Goal: Task Accomplishment & Management: Use online tool/utility

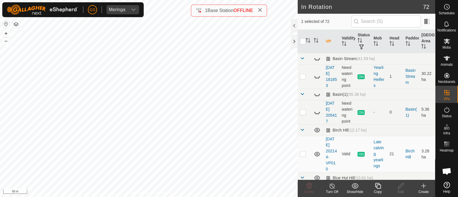
click at [376, 187] on icon at bounding box center [377, 186] width 7 height 7
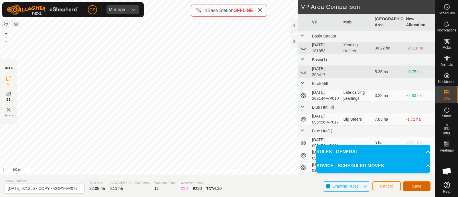
click at [411, 182] on button "Save" at bounding box center [416, 186] width 27 height 10
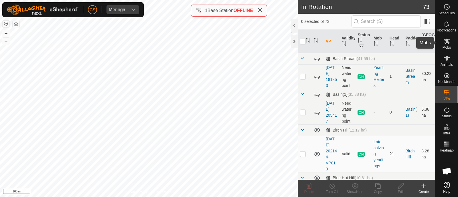
click at [447, 41] on icon at bounding box center [447, 41] width 6 height 5
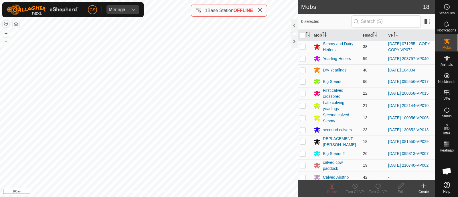
click at [303, 47] on p-checkbox at bounding box center [303, 46] width 6 height 5
checkbox input "true"
click at [374, 187] on icon at bounding box center [377, 186] width 7 height 7
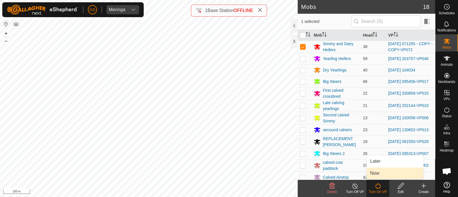
click at [373, 175] on link "Now" at bounding box center [395, 173] width 57 height 11
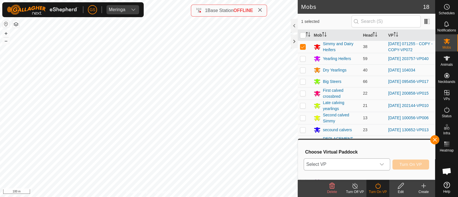
click at [371, 164] on span "Select VP" at bounding box center [340, 164] width 72 height 11
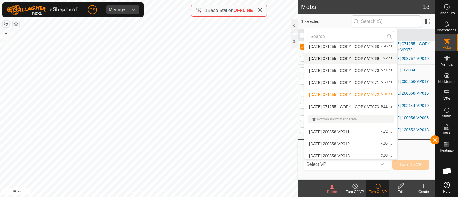
scroll to position [250, 0]
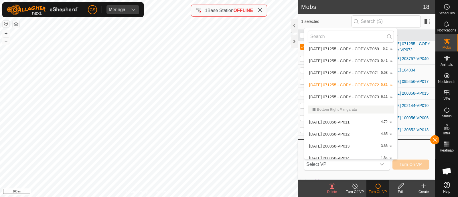
click at [345, 96] on li "[DATE] 071255 - COPY - COPY-VP073 6.11 ha" at bounding box center [350, 96] width 93 height 11
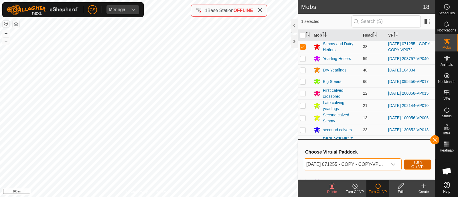
click at [413, 162] on span "Turn On VP" at bounding box center [417, 164] width 13 height 9
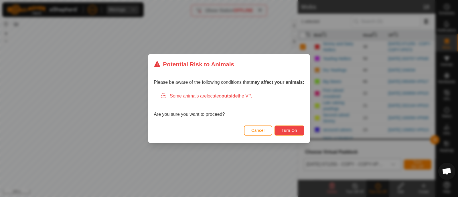
click at [295, 133] on span "Turn On" at bounding box center [289, 130] width 15 height 5
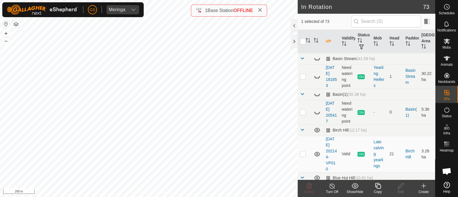
click at [377, 187] on icon at bounding box center [377, 186] width 7 height 7
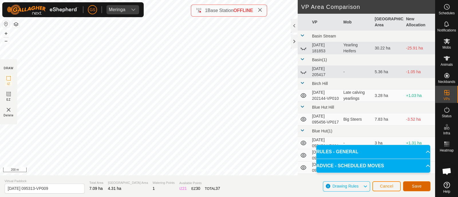
click at [419, 186] on span "Save" at bounding box center [417, 186] width 10 height 5
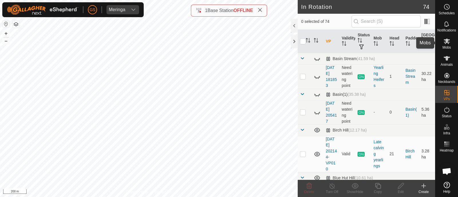
click at [446, 42] on icon at bounding box center [447, 41] width 6 height 5
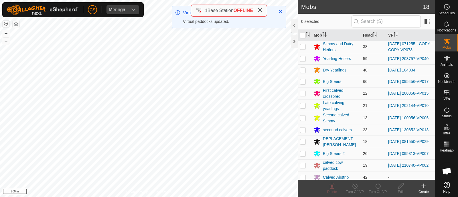
click at [303, 155] on p-checkbox at bounding box center [303, 153] width 6 height 5
checkbox input "true"
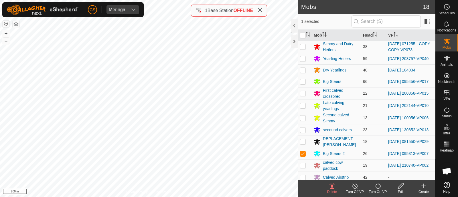
click at [379, 190] on div "Turn On VP" at bounding box center [377, 191] width 23 height 5
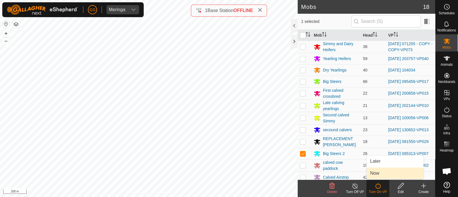
click at [375, 174] on link "Now" at bounding box center [395, 173] width 57 height 11
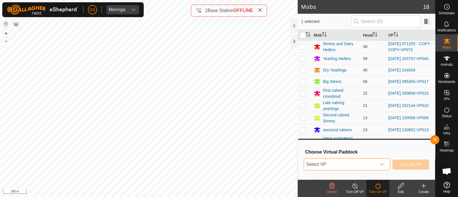
click at [375, 165] on span "Select VP" at bounding box center [340, 164] width 72 height 11
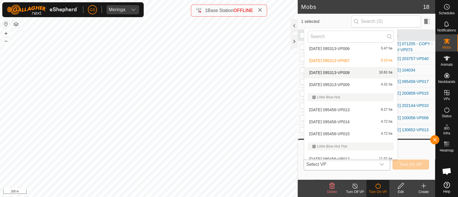
scroll to position [547, 0]
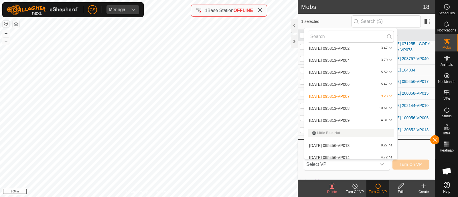
click at [349, 119] on li "[DATE] 095313-VP009 4.31 ha" at bounding box center [350, 120] width 93 height 11
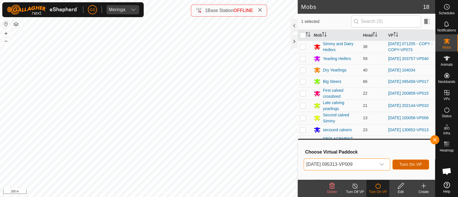
click at [407, 161] on button "Turn On VP" at bounding box center [410, 165] width 37 height 10
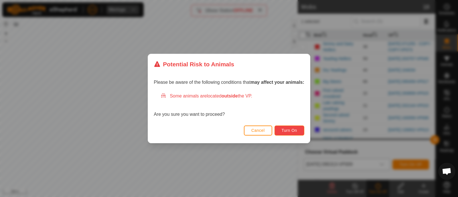
click at [284, 132] on span "Turn On" at bounding box center [289, 130] width 15 height 5
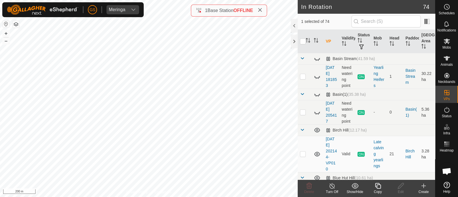
click at [379, 188] on icon at bounding box center [378, 186] width 6 height 6
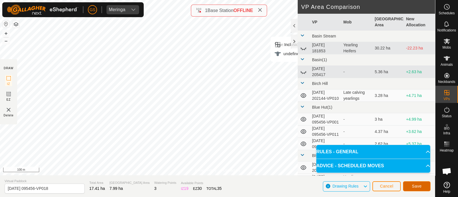
click at [412, 185] on span "Save" at bounding box center [417, 186] width 10 height 5
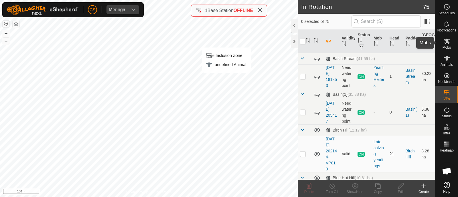
click at [447, 40] on icon at bounding box center [447, 41] width 6 height 5
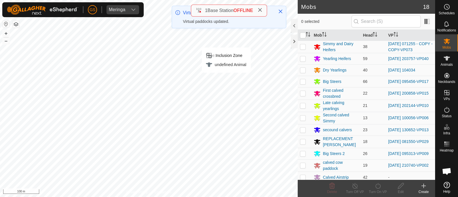
click at [301, 83] on p-checkbox at bounding box center [303, 81] width 6 height 5
checkbox input "true"
click at [380, 187] on icon at bounding box center [377, 186] width 5 height 6
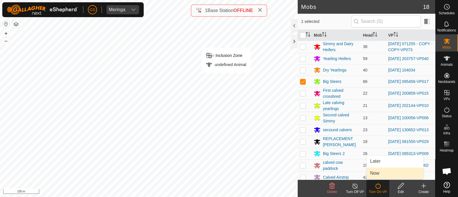
click at [379, 172] on link "Now" at bounding box center [395, 173] width 57 height 11
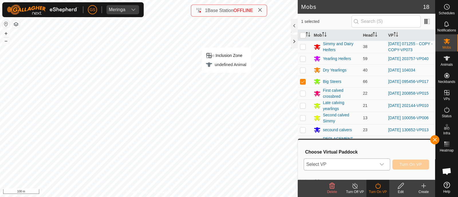
click at [377, 165] on div "dropdown trigger" at bounding box center [381, 164] width 11 height 11
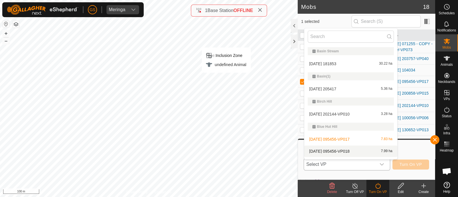
click at [356, 151] on li "[DATE] 095456-VP018 7.99 ha" at bounding box center [350, 151] width 93 height 11
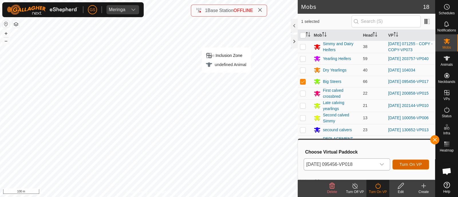
click at [410, 161] on button "Turn On VP" at bounding box center [410, 165] width 37 height 10
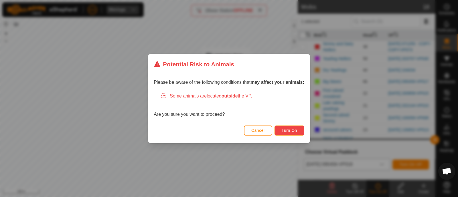
click at [282, 129] on button "Turn On" at bounding box center [289, 131] width 30 height 10
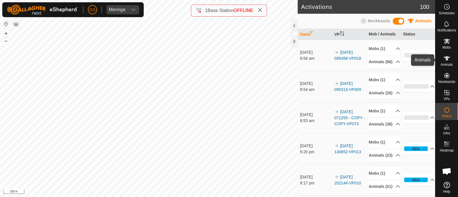
click at [452, 60] on div "Animals" at bounding box center [446, 60] width 23 height 17
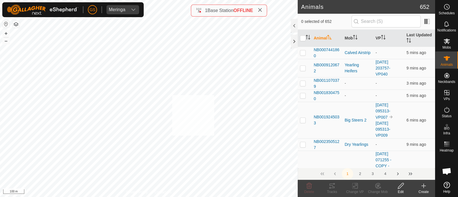
checkbox input "true"
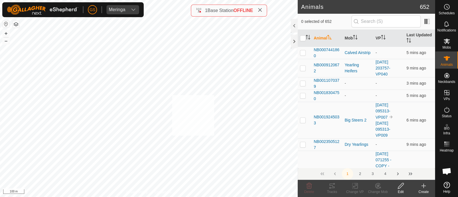
checkbox input "true"
click at [376, 187] on icon at bounding box center [377, 186] width 7 height 7
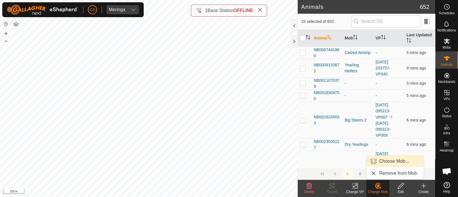
click at [382, 159] on link "Choose Mob..." at bounding box center [395, 161] width 57 height 11
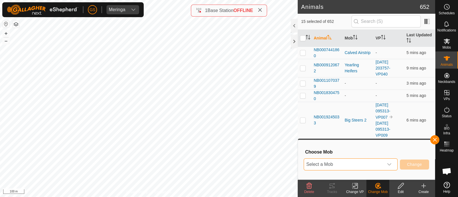
click at [362, 165] on span "Select a Mob" at bounding box center [344, 164] width 80 height 11
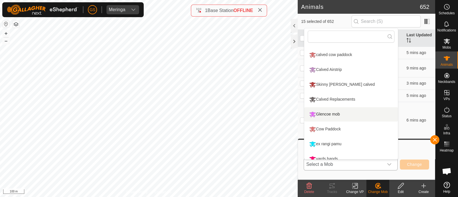
scroll to position [153, 0]
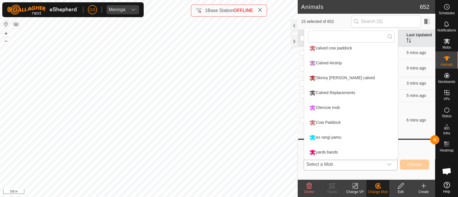
click at [320, 106] on li "Glencoe mob" at bounding box center [351, 108] width 94 height 14
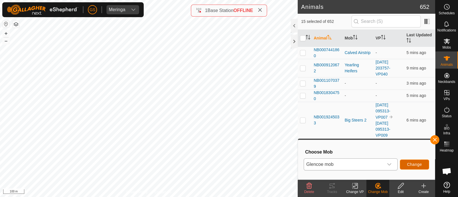
click at [412, 164] on span "Change" at bounding box center [414, 164] width 15 height 5
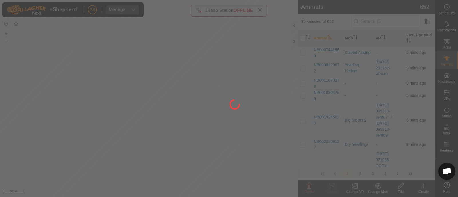
checkbox input "false"
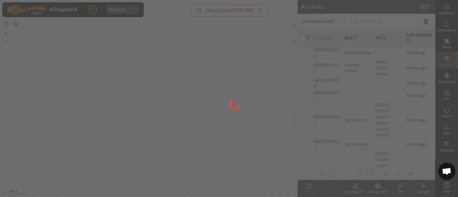
checkbox input "false"
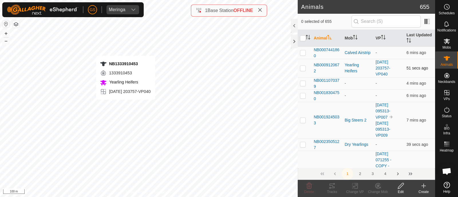
click at [126, 105] on div "NB1333910453 1333910453 Yearling Heifers [DATE] 203757-VP040 + – ⇧ i 100 m" at bounding box center [149, 98] width 298 height 197
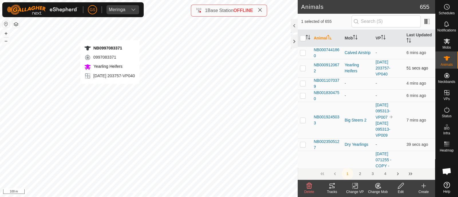
click at [110, 89] on div "NB0997083371 0997083371 Yearling Heifers [DATE] 203757-VP040 + – ⇧ i 100 m" at bounding box center [149, 98] width 298 height 197
checkbox input "true"
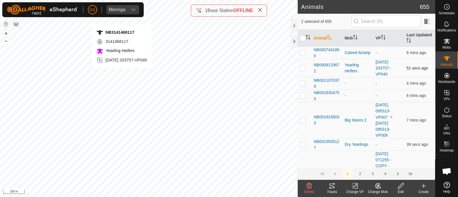
click at [122, 74] on div "NB3141468117 3141468117 Yearling Heifers [DATE] 203757-VP040 + – ⇧ i 100 m" at bounding box center [149, 98] width 298 height 197
click at [114, 56] on div "NB4266057283 4266057283 Yearling Heifers [DATE] 203757-VP040 + – ⇧ i 100 m" at bounding box center [149, 98] width 298 height 197
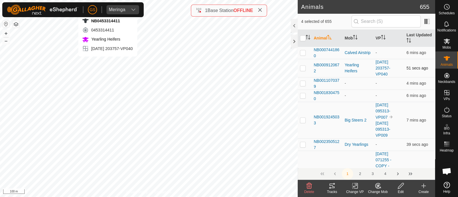
click at [108, 62] on div "NB0453314411 0453314411 Yearling Heifers [DATE] 203757-VP040 + – ⇧ i 100 m" at bounding box center [149, 98] width 298 height 197
checkbox input "true"
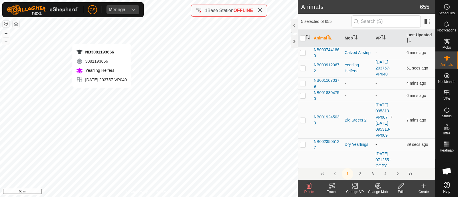
click at [102, 93] on div "NB3081193666 3081193666 Yearling Heifers [DATE] 203757-VP040 + – ⇧ i 50 m" at bounding box center [149, 98] width 298 height 197
click at [104, 85] on div "NB2825262528 2825262528 Yearling Heifers [DATE] 203757-VP040 + – ⇧ i 50 m" at bounding box center [149, 98] width 298 height 197
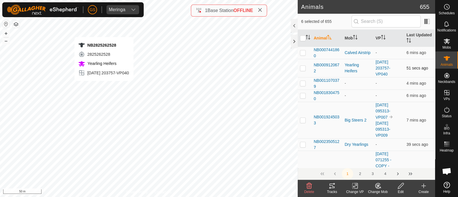
click at [104, 86] on div "NB2825262528 2825262528 Yearling Heifers [DATE] 203757-VP040 + – ⇧ i 50 m" at bounding box center [149, 98] width 298 height 197
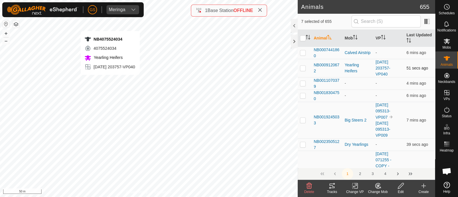
click at [110, 81] on div "NB4075524034 4075524034 Yearling Heifers [DATE] 203757-VP040 + – ⇧ i 50 m" at bounding box center [149, 98] width 298 height 197
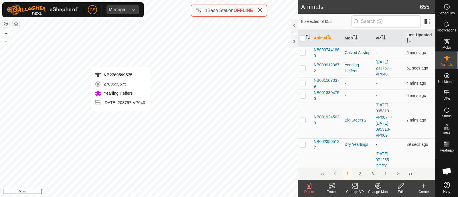
click at [120, 116] on div "NB2789599575 2789599575 Yearling Heifers [DATE] 203757-VP040 + – ⇧ i 50 m" at bounding box center [149, 98] width 298 height 197
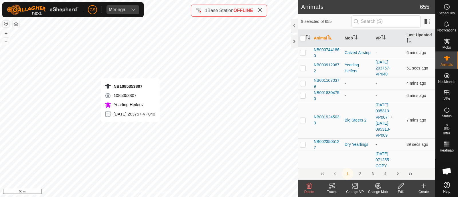
click at [130, 128] on div "NB1085353807 1085353807 Yearling Heifers [DATE] 203757-VP040 + – ⇧ i 50 m" at bounding box center [149, 98] width 298 height 197
checkbox input "true"
click at [377, 187] on icon at bounding box center [377, 186] width 7 height 7
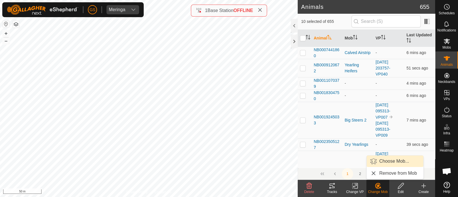
click at [380, 161] on link "Choose Mob..." at bounding box center [395, 161] width 57 height 11
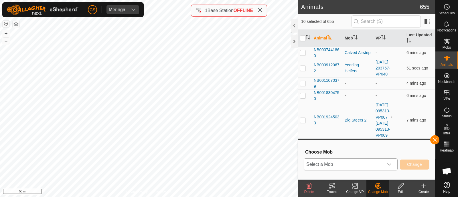
click at [381, 167] on span "Select a Mob" at bounding box center [344, 164] width 80 height 11
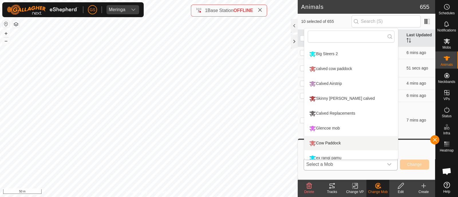
scroll to position [147, 0]
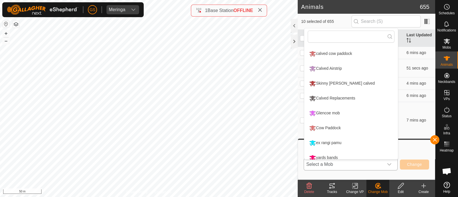
click at [330, 112] on li "Glencoe mob" at bounding box center [351, 113] width 94 height 14
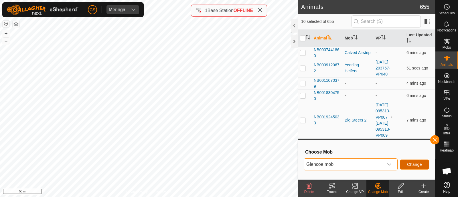
click at [406, 163] on button "Change" at bounding box center [414, 165] width 29 height 10
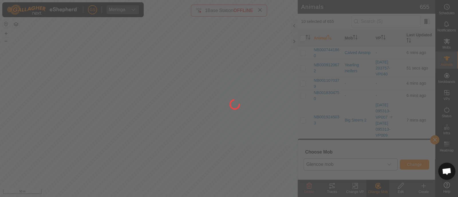
checkbox input "false"
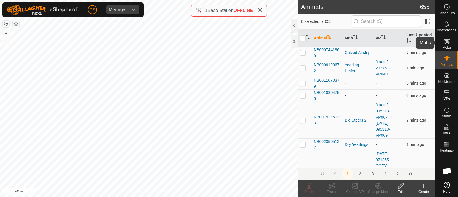
click at [446, 44] on icon at bounding box center [446, 41] width 7 height 7
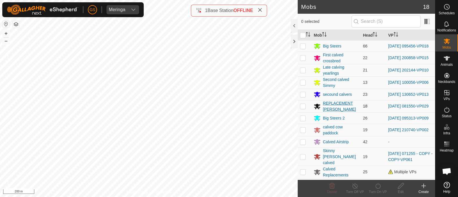
scroll to position [71, 0]
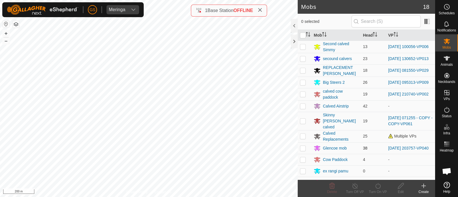
click at [302, 147] on p-checkbox at bounding box center [303, 148] width 6 height 5
checkbox input "true"
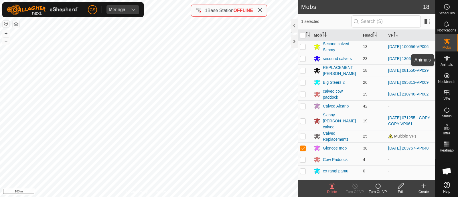
click at [445, 58] on icon at bounding box center [446, 58] width 7 height 7
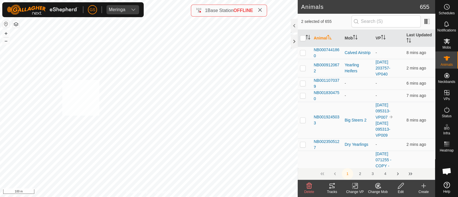
checkbox input "true"
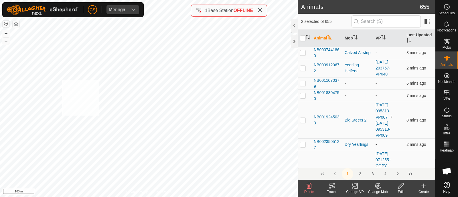
checkbox input "true"
click at [354, 186] on icon at bounding box center [355, 186] width 4 height 4
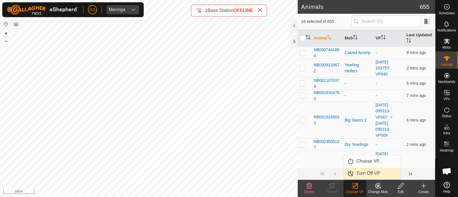
click at [358, 173] on link "Turn Off VP" at bounding box center [372, 173] width 57 height 11
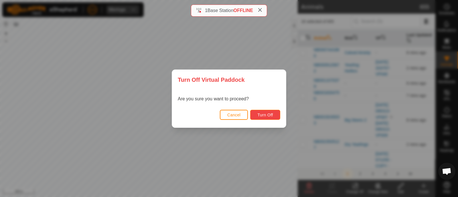
click at [269, 119] on button "Turn Off" at bounding box center [265, 115] width 30 height 10
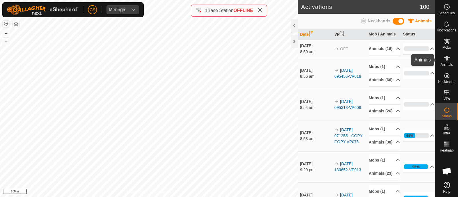
click at [450, 57] on icon at bounding box center [446, 58] width 7 height 7
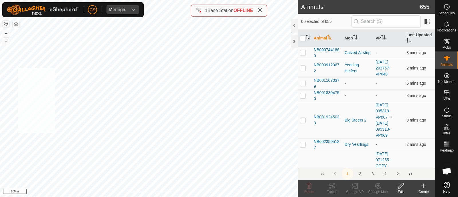
checkbox input "true"
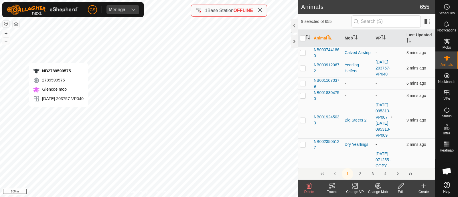
click at [59, 112] on div "NB2789599575 2789599575 Glencoe mob [DATE] 203757-VP040 + – ⇧ i 100 m" at bounding box center [149, 98] width 298 height 197
drag, startPoint x: 356, startPoint y: 187, endPoint x: 353, endPoint y: 184, distance: 4.1
click at [355, 186] on icon at bounding box center [354, 186] width 7 height 7
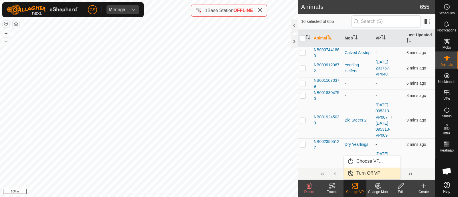
click at [365, 172] on link "Turn Off VP" at bounding box center [372, 173] width 57 height 11
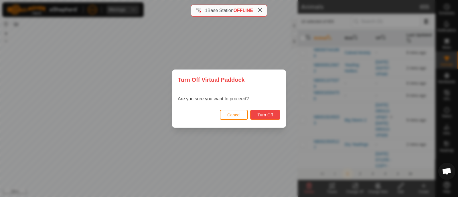
click at [276, 118] on button "Turn Off" at bounding box center [265, 115] width 30 height 10
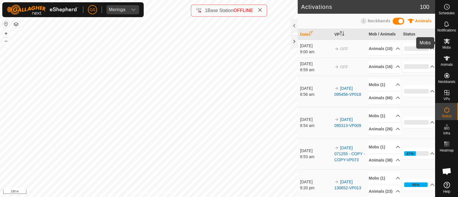
click at [447, 40] on icon at bounding box center [447, 41] width 6 height 5
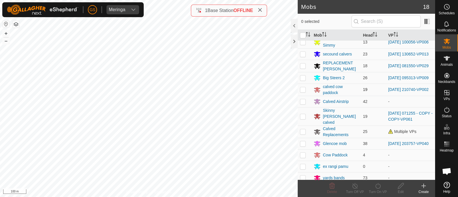
scroll to position [77, 0]
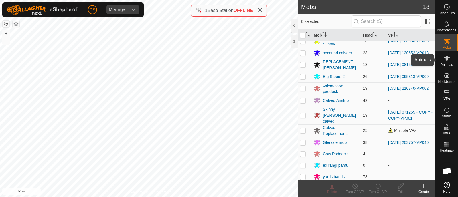
click at [445, 56] on icon at bounding box center [446, 58] width 7 height 7
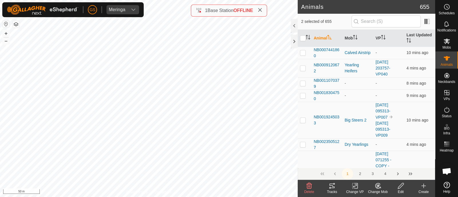
checkbox input "true"
click at [377, 188] on icon at bounding box center [377, 185] width 5 height 5
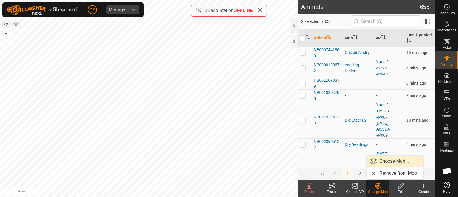
click at [379, 161] on link "Choose Mob..." at bounding box center [395, 161] width 57 height 11
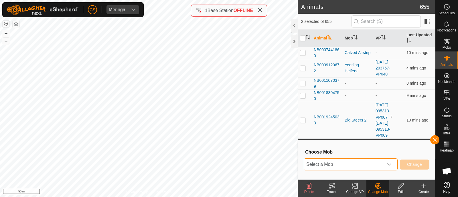
click at [378, 162] on span "Select a Mob" at bounding box center [344, 164] width 80 height 11
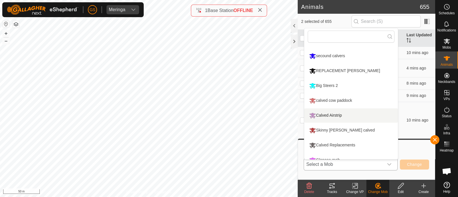
scroll to position [111, 0]
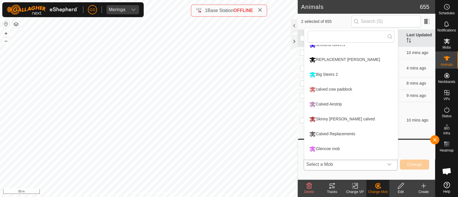
click at [361, 134] on li "Calved Replacements" at bounding box center [351, 134] width 94 height 14
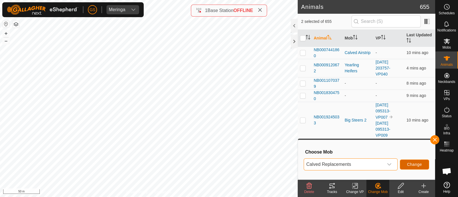
click at [422, 164] on span "Change" at bounding box center [414, 164] width 15 height 5
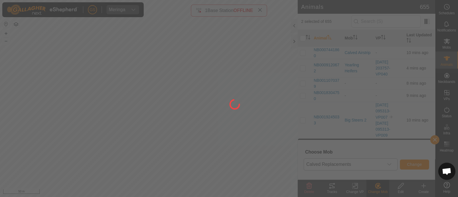
checkbox input "false"
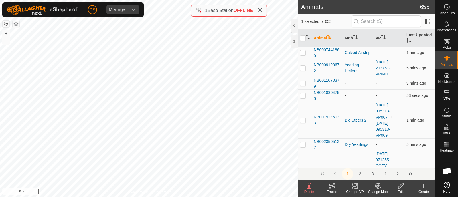
click at [333, 185] on icon at bounding box center [332, 186] width 7 height 7
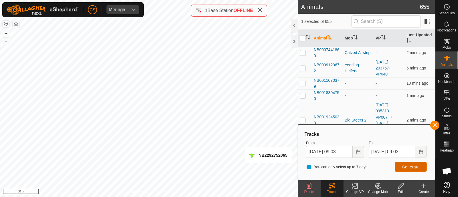
click at [414, 165] on span "Generate" at bounding box center [411, 167] width 18 height 5
click at [417, 166] on span "Generate" at bounding box center [411, 167] width 18 height 5
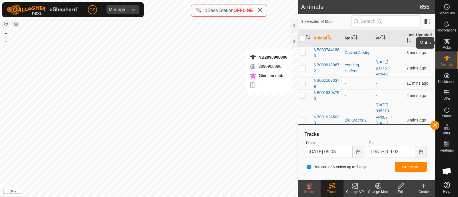
click at [449, 44] on icon at bounding box center [446, 41] width 7 height 7
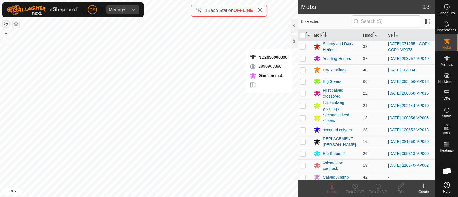
click at [444, 42] on icon at bounding box center [446, 41] width 7 height 7
click at [128, 15] on div "[PERSON_NAME]" at bounding box center [72, 9] width 141 height 15
click at [130, 11] on div "dropdown trigger" at bounding box center [133, 9] width 11 height 9
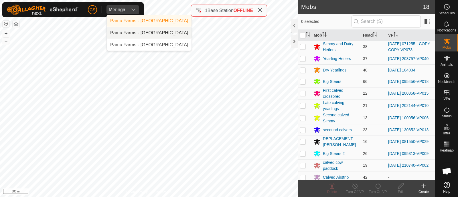
click at [130, 33] on li "Pamu Farms - [GEOGRAPHIC_DATA]" at bounding box center [149, 32] width 85 height 11
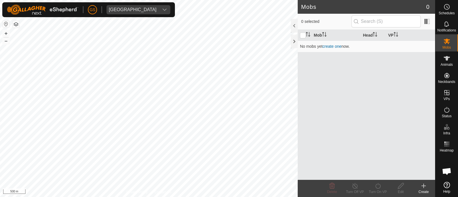
click at [210, 197] on html "GS Rangitaiki Station Schedules Notifications Mobs Animals Neckbands VPs Status…" at bounding box center [229, 98] width 458 height 197
click at [159, 9] on div "dropdown trigger" at bounding box center [164, 9] width 11 height 9
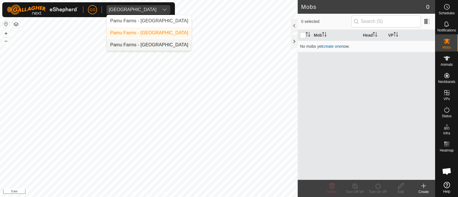
click at [141, 39] on li "Pamu Farms - [GEOGRAPHIC_DATA]" at bounding box center [149, 44] width 85 height 11
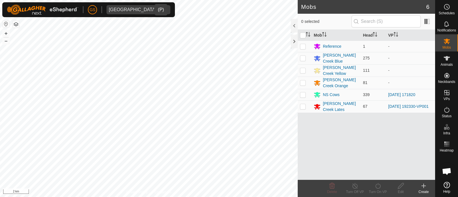
click at [159, 11] on div "dropdown trigger" at bounding box center [164, 9] width 11 height 9
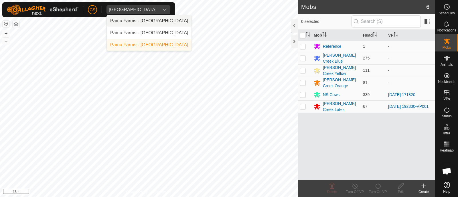
click at [146, 21] on li "Pamu Farms - [GEOGRAPHIC_DATA]" at bounding box center [149, 20] width 85 height 11
